Goal: Information Seeking & Learning: Find specific fact

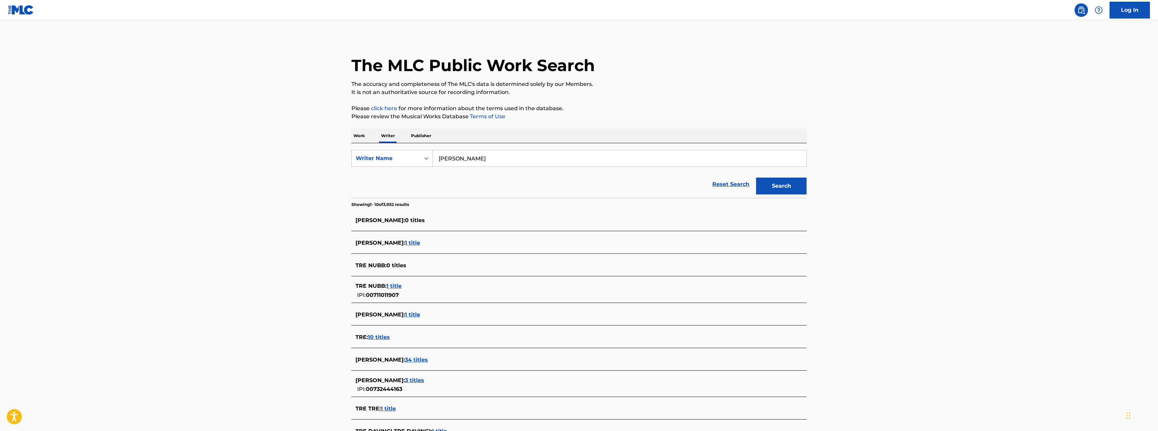
click at [355, 135] on p "Work" at bounding box center [358, 136] width 15 height 14
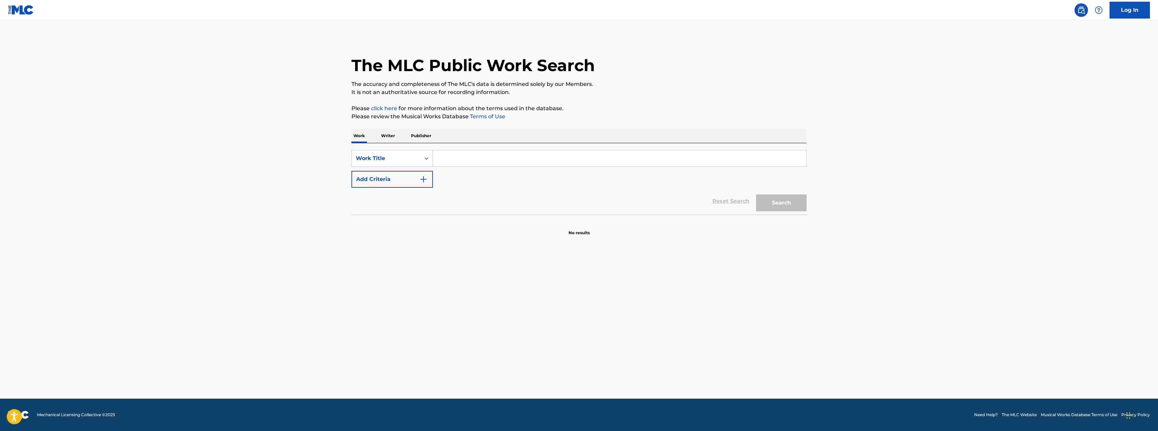
click at [482, 155] on input "Search Form" at bounding box center [619, 158] width 373 height 16
type input "UNDO"
click at [788, 199] on button "Search" at bounding box center [781, 202] width 50 height 17
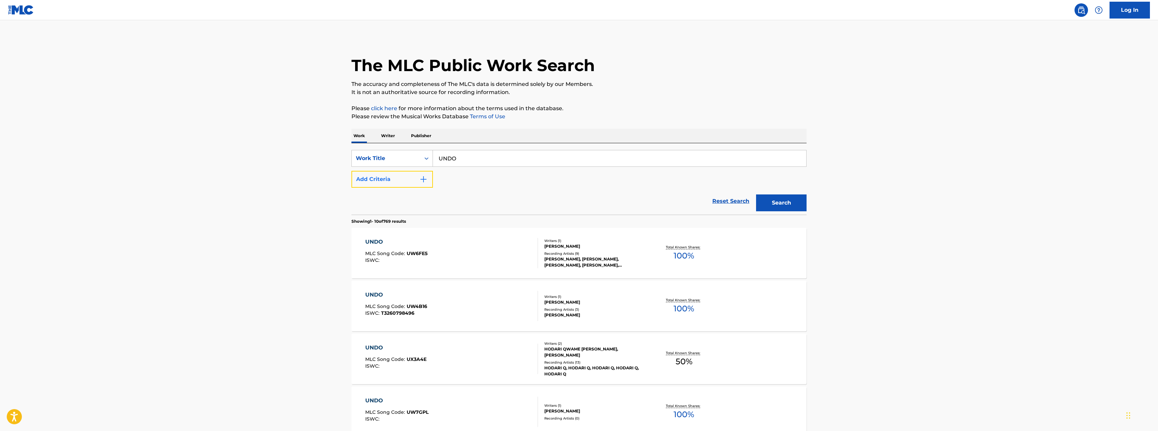
click at [425, 177] on img "Search Form" at bounding box center [423, 179] width 8 height 8
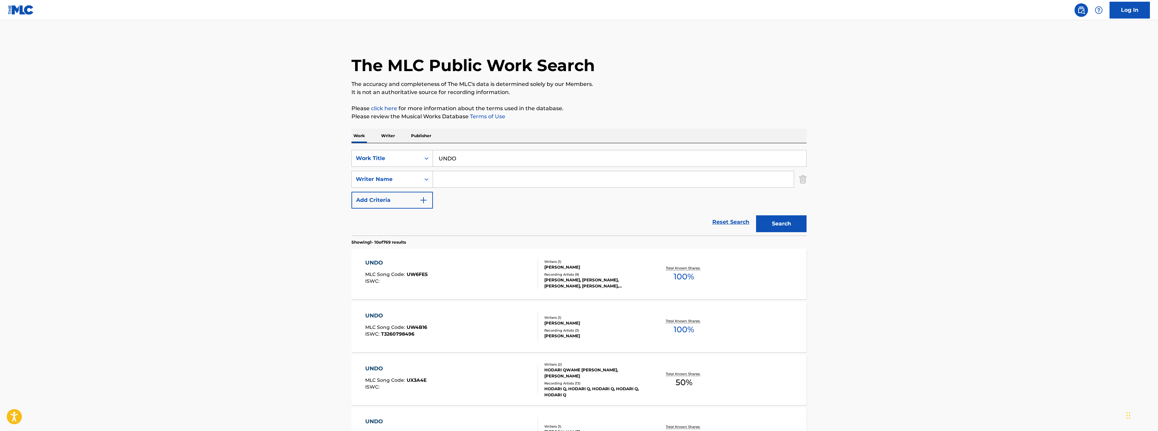
click at [463, 176] on input "Search Form" at bounding box center [613, 179] width 361 height 16
type input "[PERSON_NAME]"
click at [756, 215] on button "Search" at bounding box center [781, 223] width 50 height 17
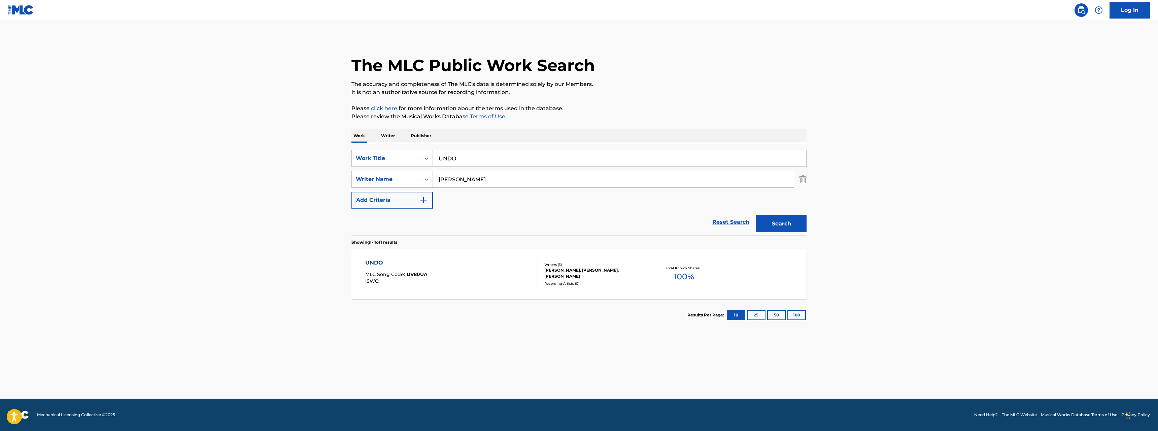
click at [374, 262] on div "UNDO" at bounding box center [396, 263] width 62 height 8
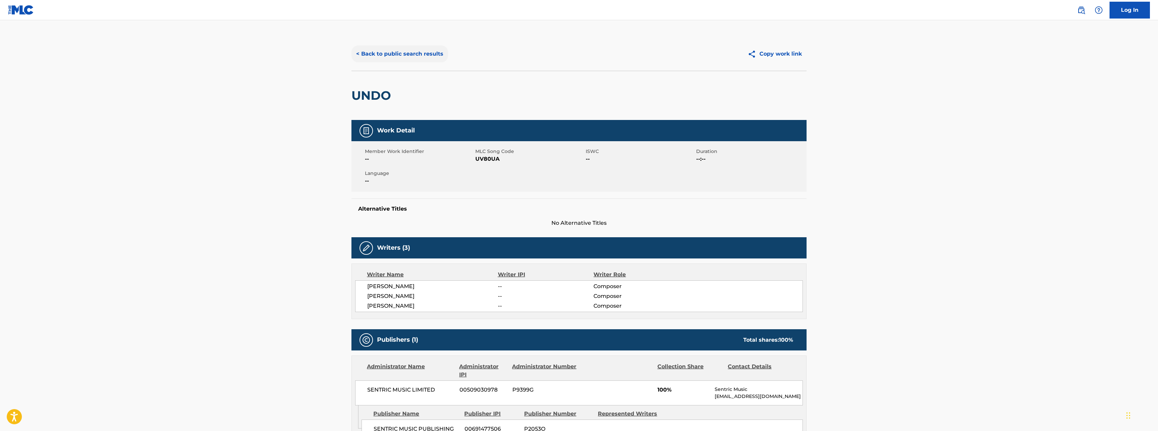
click at [402, 51] on button "< Back to public search results" at bounding box center [399, 53] width 97 height 17
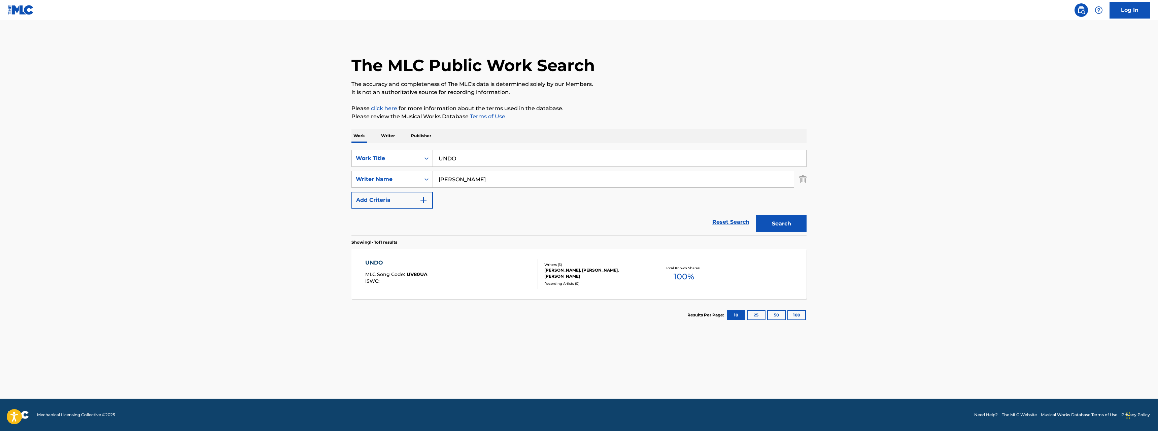
click at [470, 160] on input "UNDO" at bounding box center [619, 158] width 373 height 16
click at [386, 134] on p "Writer" at bounding box center [388, 136] width 18 height 14
